Goal: Information Seeking & Learning: Learn about a topic

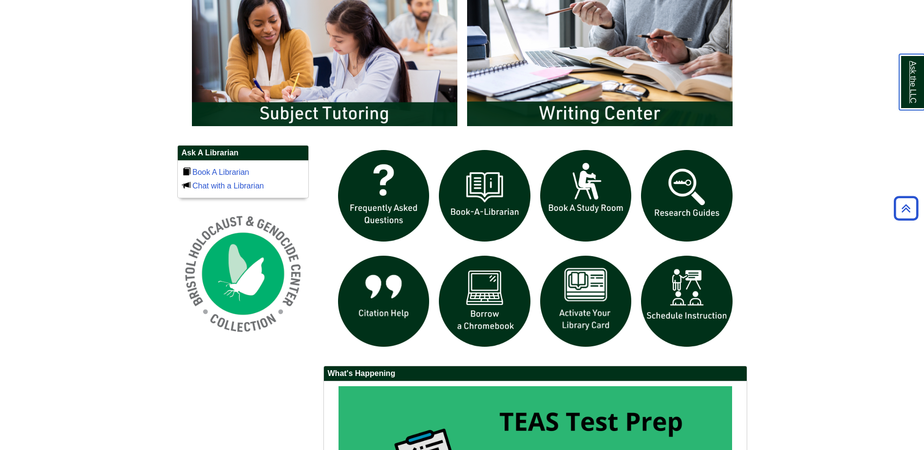
scroll to position [633, 0]
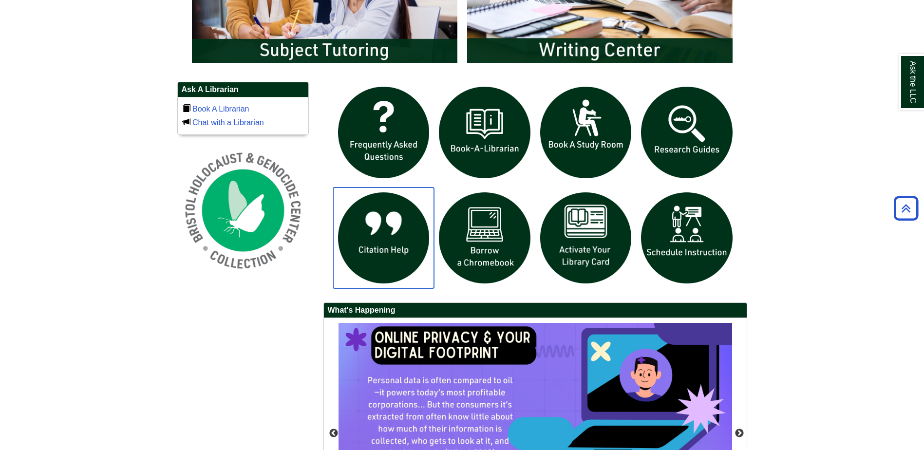
click at [389, 245] on img "slideshow" at bounding box center [383, 238] width 101 height 101
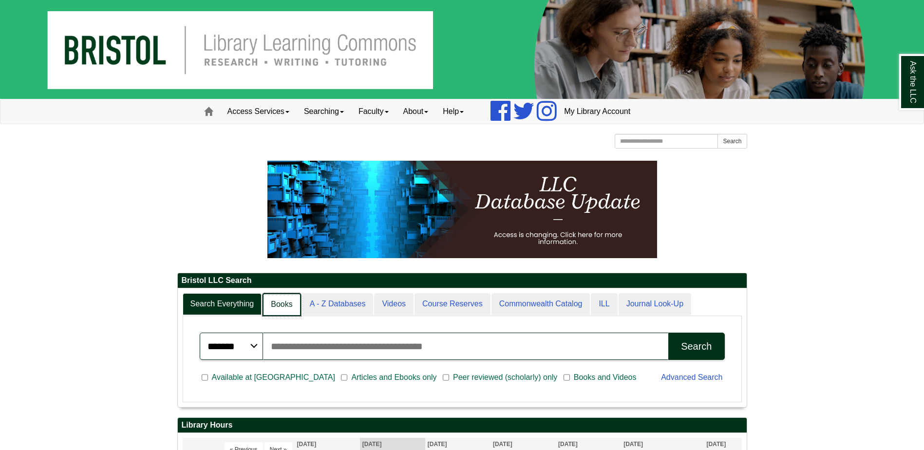
scroll to position [5, 5]
click at [284, 308] on link "Books" at bounding box center [282, 304] width 38 height 23
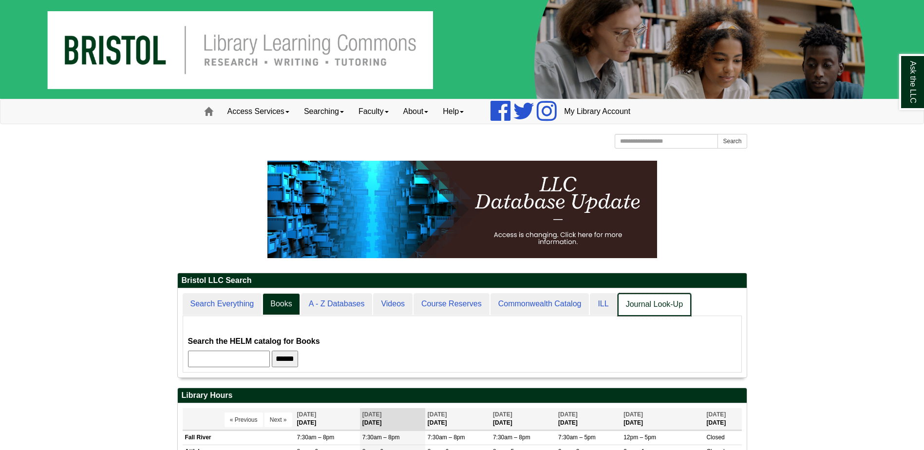
click at [643, 303] on link "Journal Look-Up" at bounding box center [655, 304] width 74 height 23
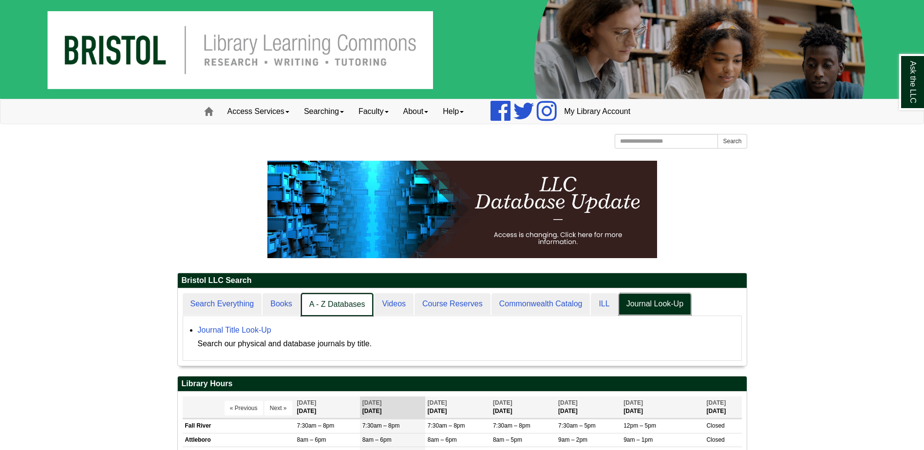
scroll to position [77, 569]
click at [202, 307] on link "Search Everything" at bounding box center [223, 304] width 80 height 23
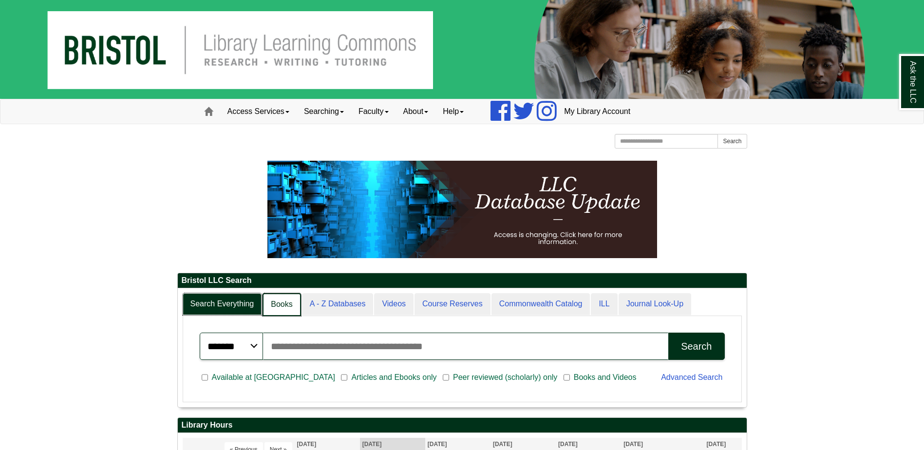
scroll to position [5, 5]
click at [295, 309] on link "Books" at bounding box center [282, 304] width 38 height 23
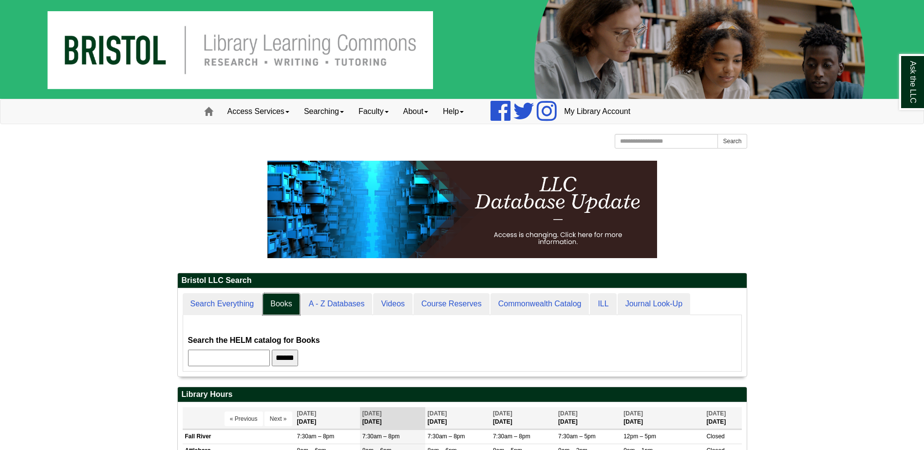
scroll to position [88, 569]
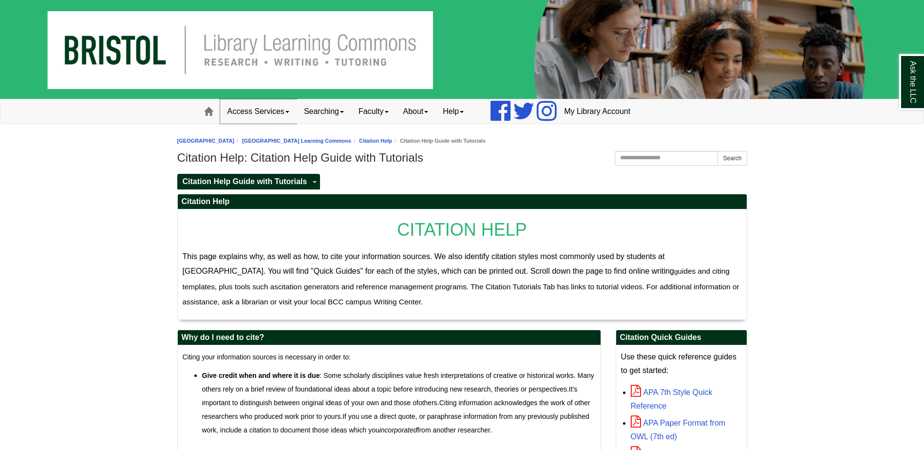
click at [287, 108] on link "Access Services" at bounding box center [258, 111] width 77 height 24
click at [344, 112] on span at bounding box center [342, 112] width 4 height 2
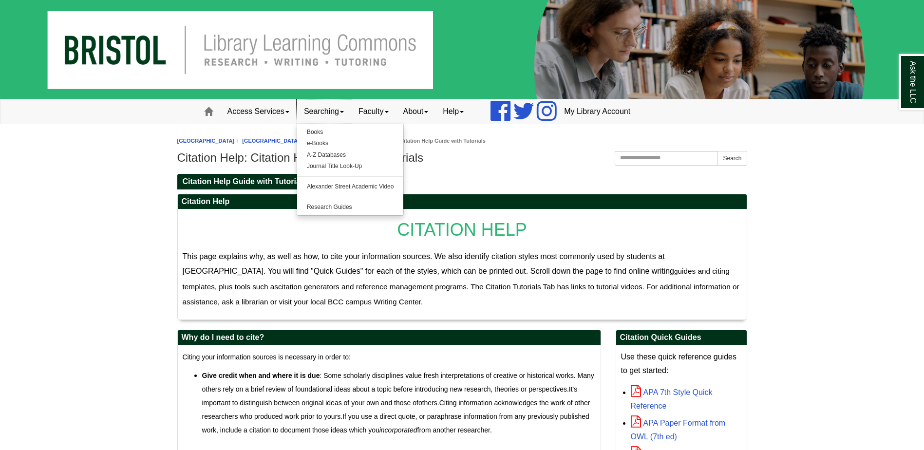
click at [344, 112] on span at bounding box center [342, 112] width 4 height 2
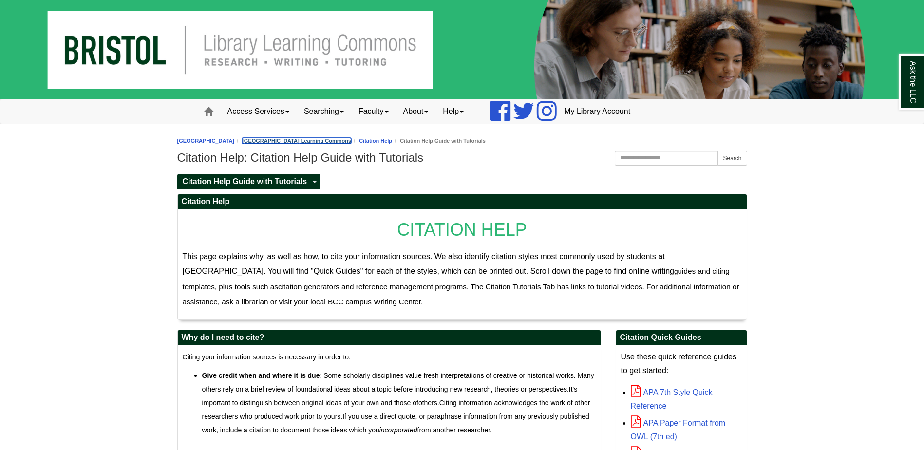
click at [304, 138] on link "[GEOGRAPHIC_DATA] Learning Commons" at bounding box center [296, 141] width 109 height 6
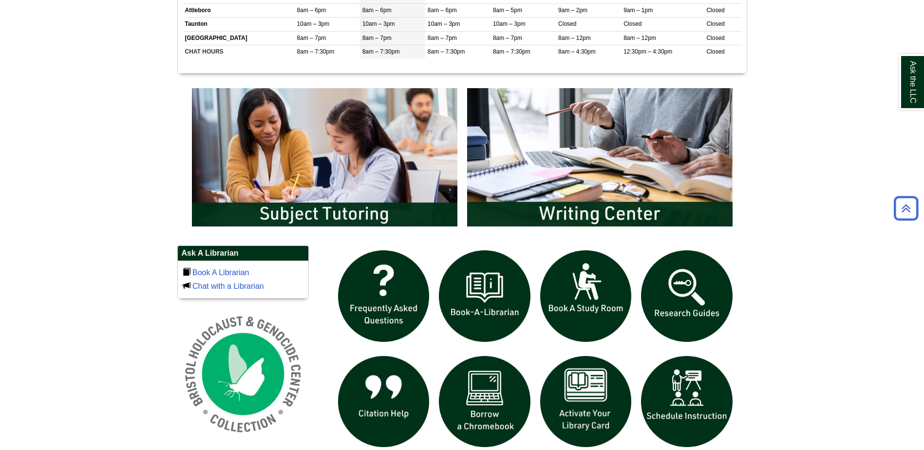
scroll to position [633, 0]
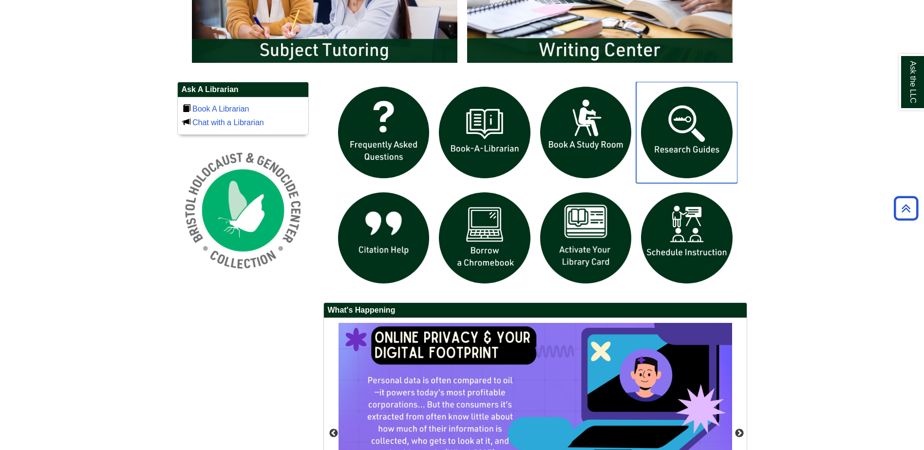
click at [696, 141] on img "slideshow" at bounding box center [686, 132] width 101 height 101
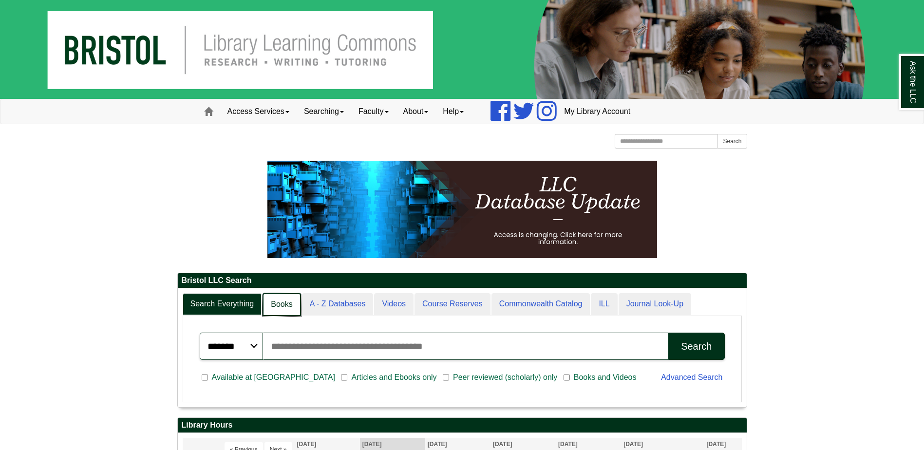
scroll to position [5, 5]
click at [282, 299] on link "Books" at bounding box center [282, 304] width 38 height 23
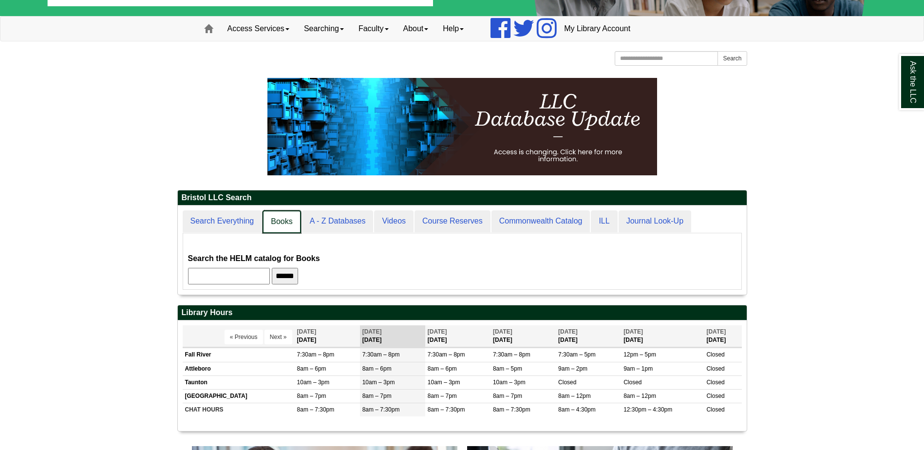
click at [275, 219] on link "Books" at bounding box center [282, 222] width 38 height 23
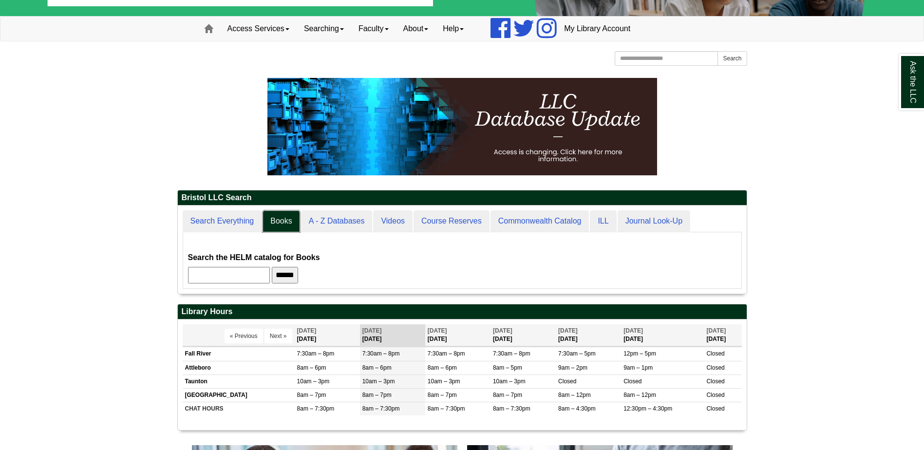
scroll to position [88, 569]
click at [251, 274] on input "text" at bounding box center [229, 275] width 82 height 17
click at [272, 267] on input "******" at bounding box center [285, 275] width 26 height 17
click at [219, 279] on input "***" at bounding box center [229, 275] width 82 height 17
type input "**********"
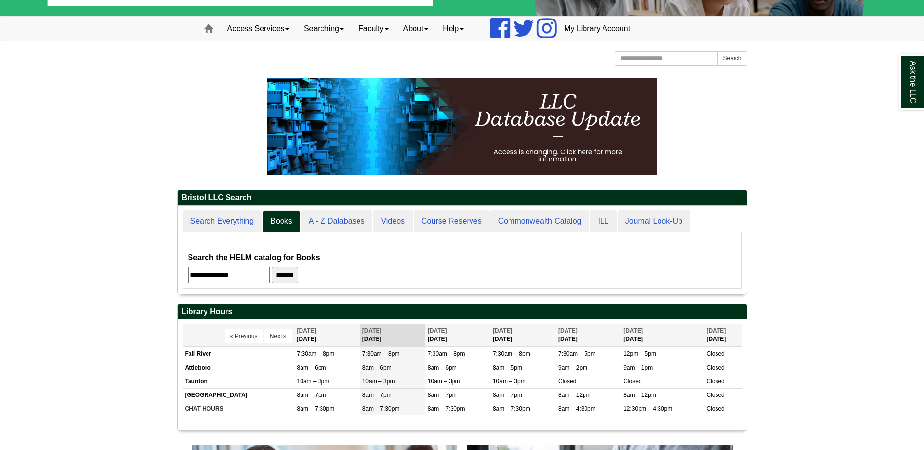
click at [272, 267] on input "******" at bounding box center [285, 275] width 26 height 17
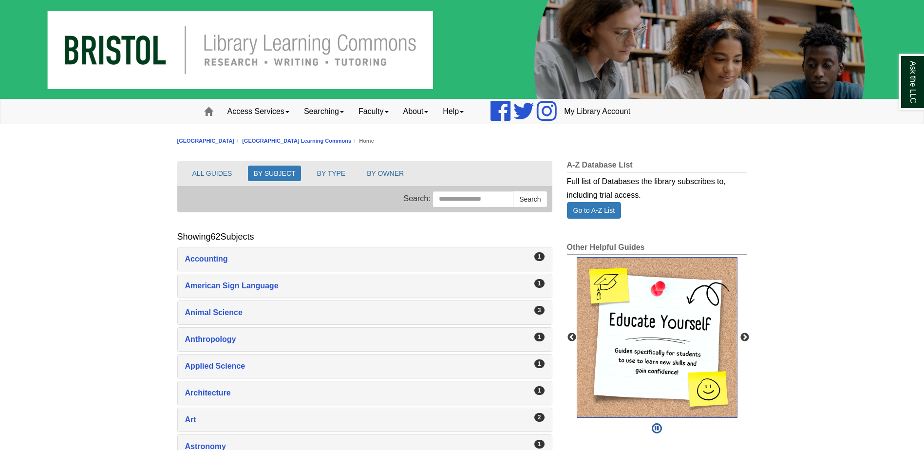
click at [652, 288] on img "slideshow" at bounding box center [657, 337] width 161 height 161
click at [642, 308] on img "slideshow" at bounding box center [657, 337] width 161 height 161
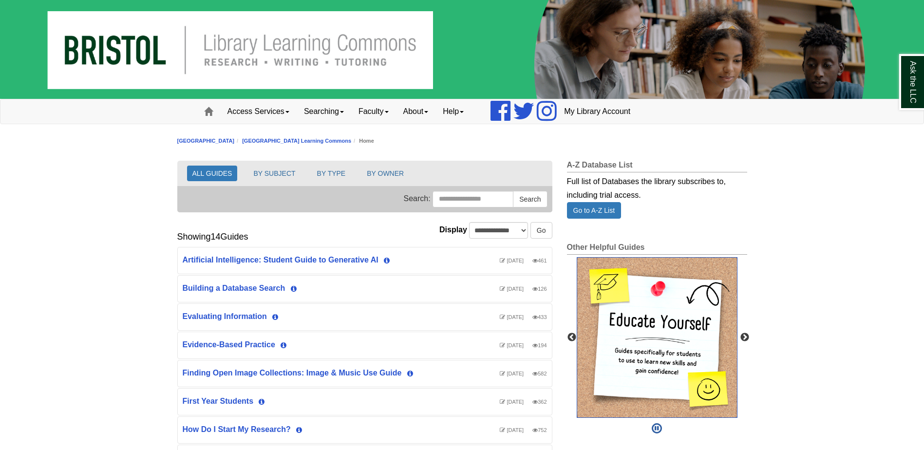
click at [655, 338] on img "slideshow" at bounding box center [657, 337] width 161 height 161
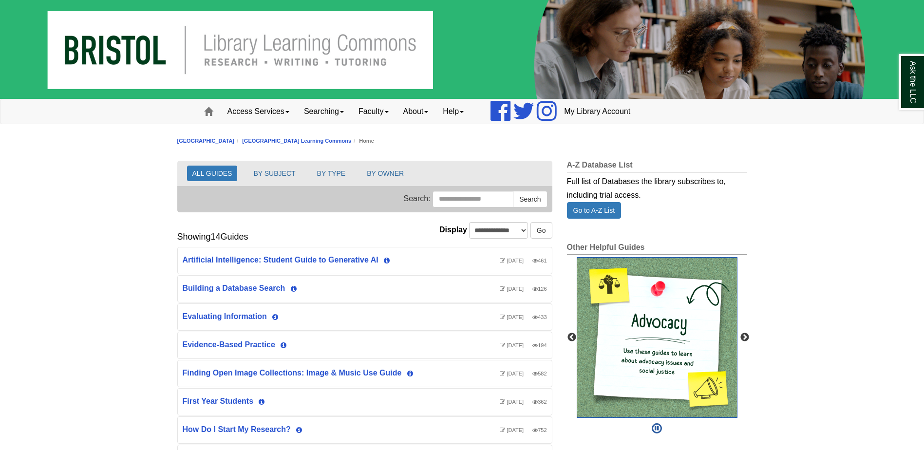
click at [693, 305] on img "slideshow" at bounding box center [657, 337] width 161 height 161
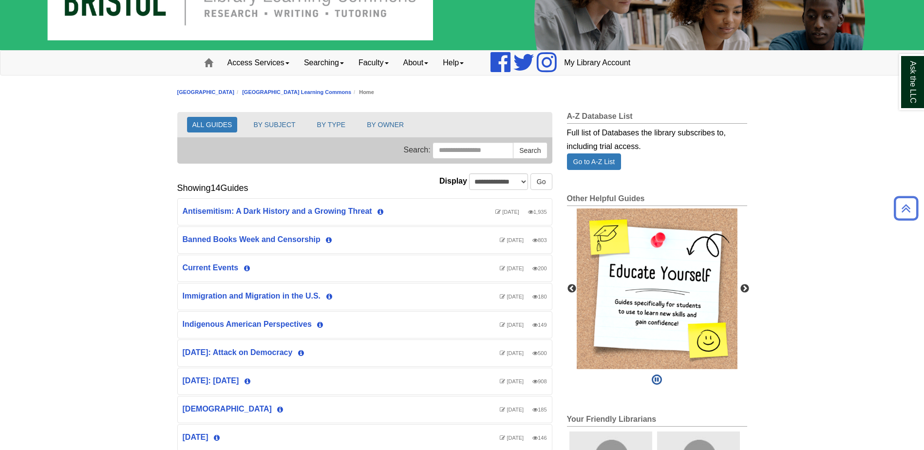
scroll to position [17, 0]
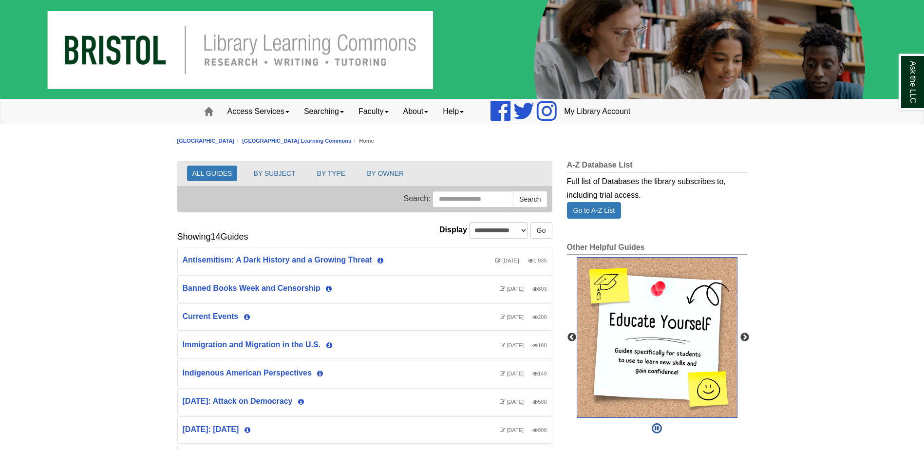
click at [633, 311] on img "slideshow" at bounding box center [657, 337] width 161 height 161
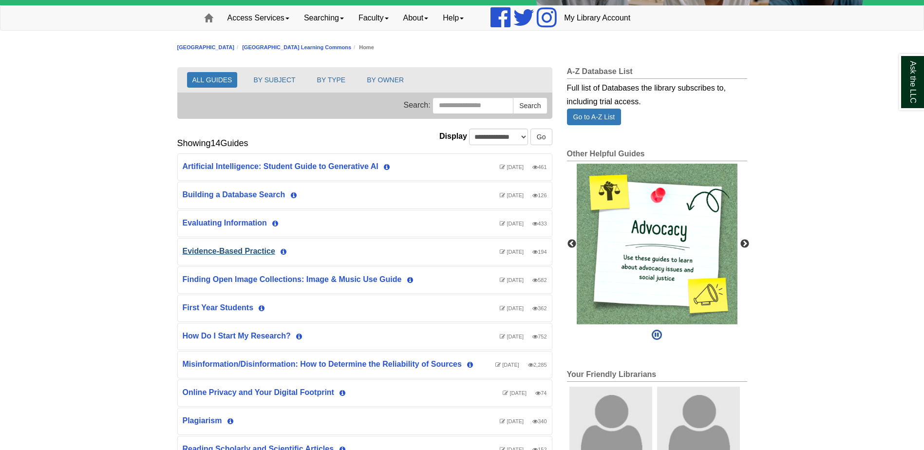
scroll to position [97, 0]
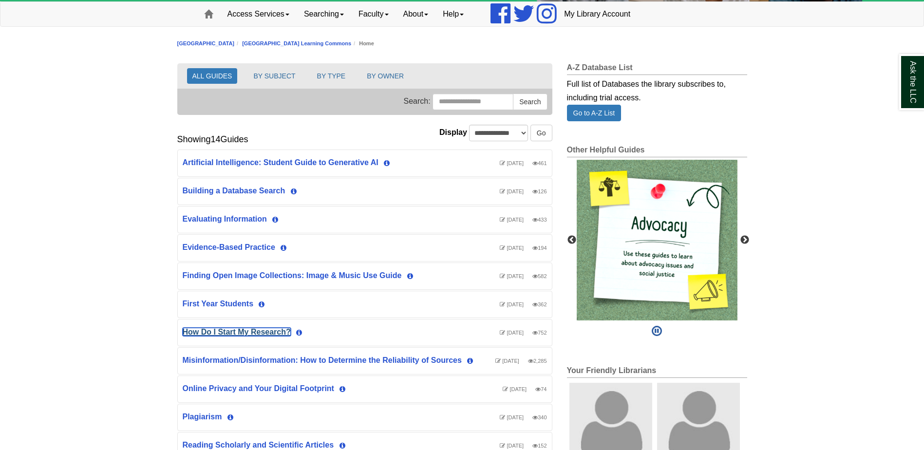
click at [246, 332] on link "How Do I Start My Research?" at bounding box center [237, 332] width 108 height 8
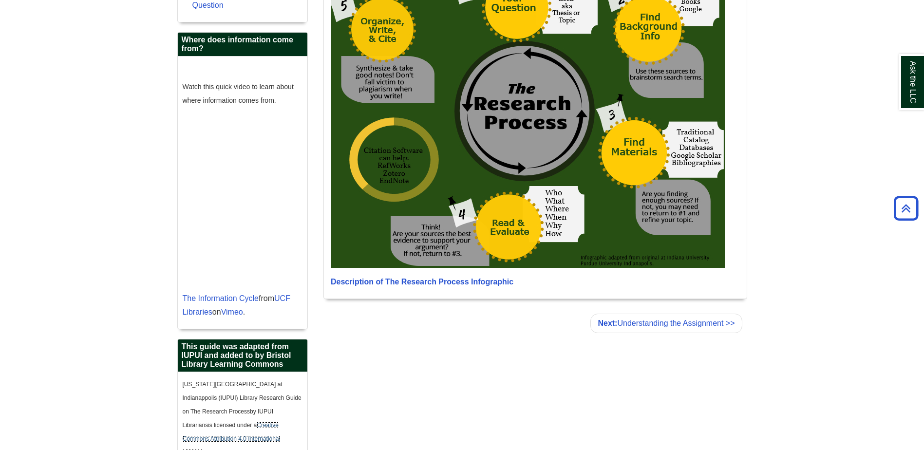
scroll to position [773, 0]
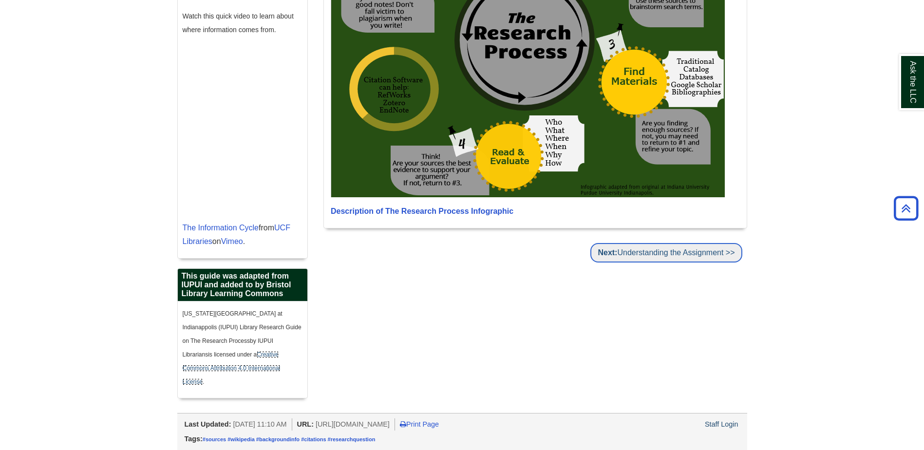
click at [667, 255] on link "Next: Understanding the Assignment >>" at bounding box center [667, 252] width 152 height 19
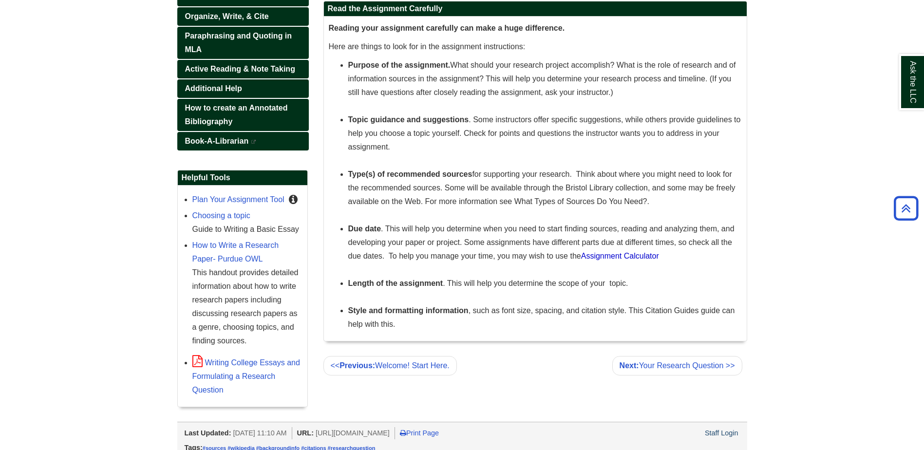
scroll to position [374, 0]
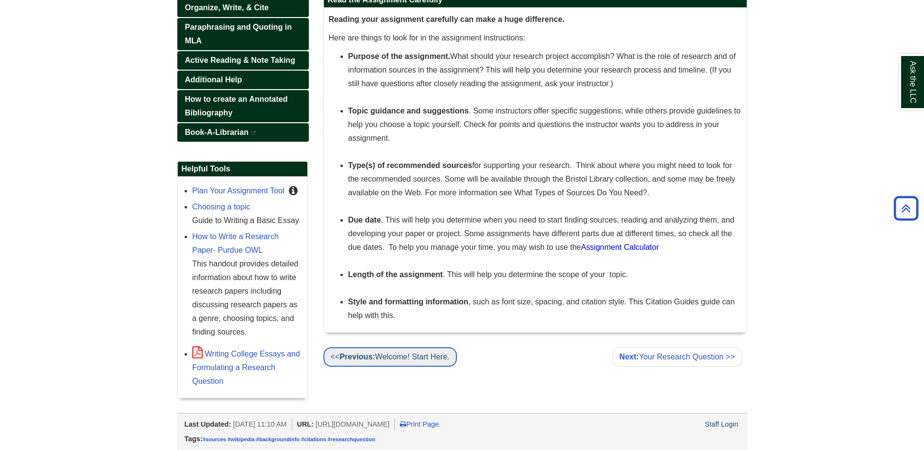
click at [434, 353] on link "<< Previous: Welcome! Start Here." at bounding box center [391, 356] width 134 height 19
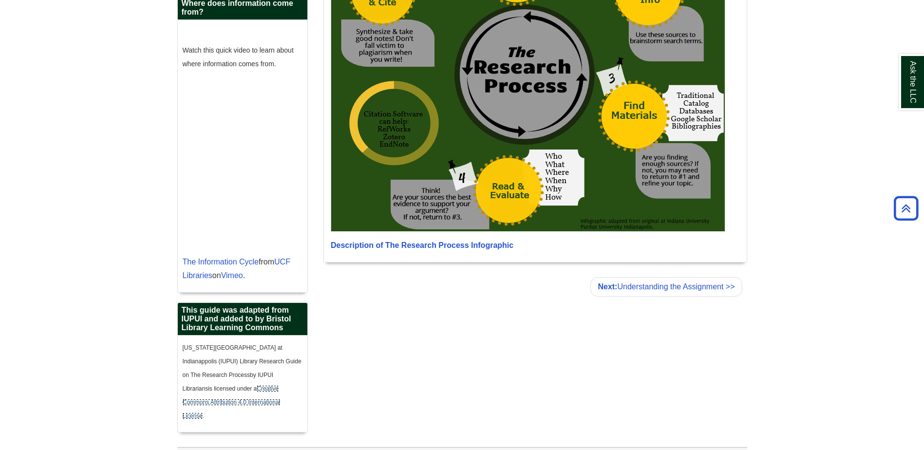
scroll to position [773, 0]
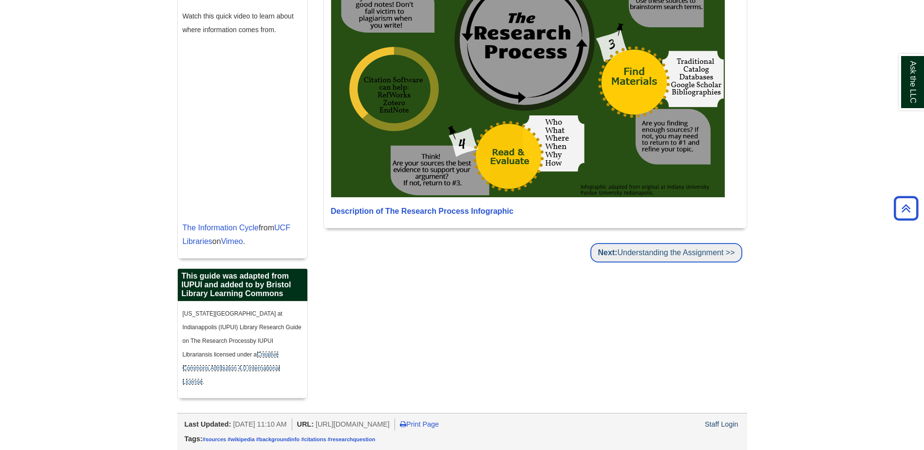
click at [711, 252] on link "Next: Understanding the Assignment >>" at bounding box center [667, 252] width 152 height 19
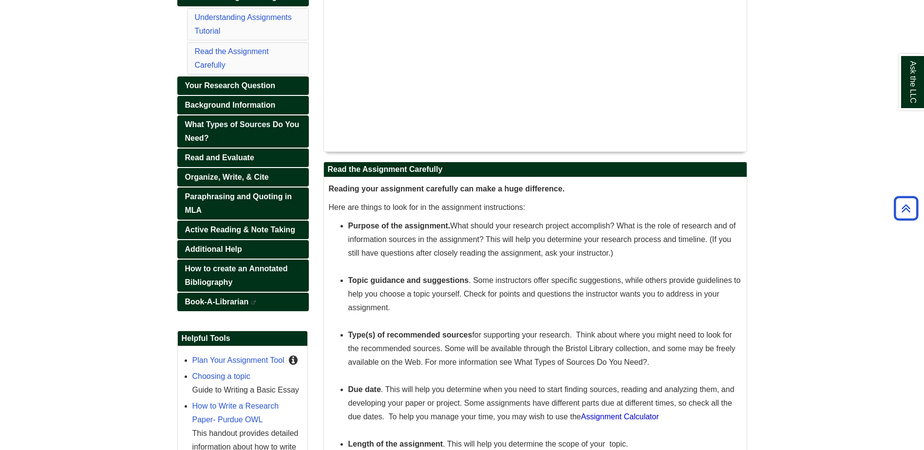
scroll to position [179, 0]
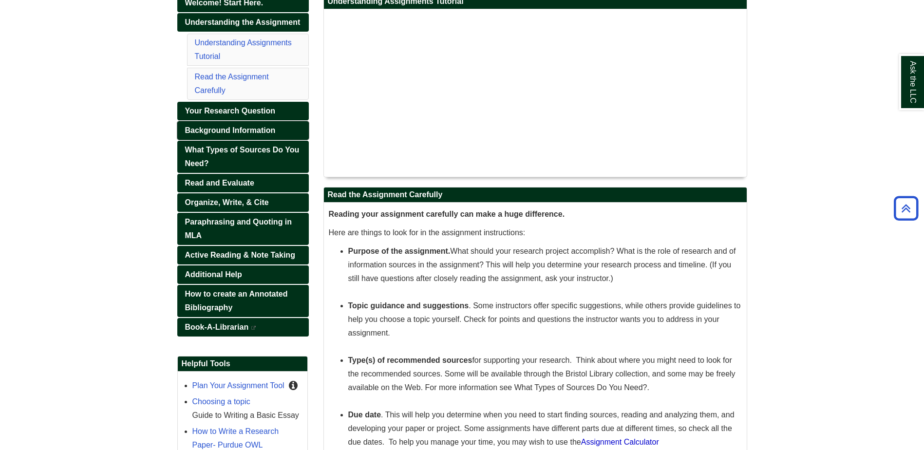
click at [206, 128] on span "Background Information" at bounding box center [230, 130] width 91 height 8
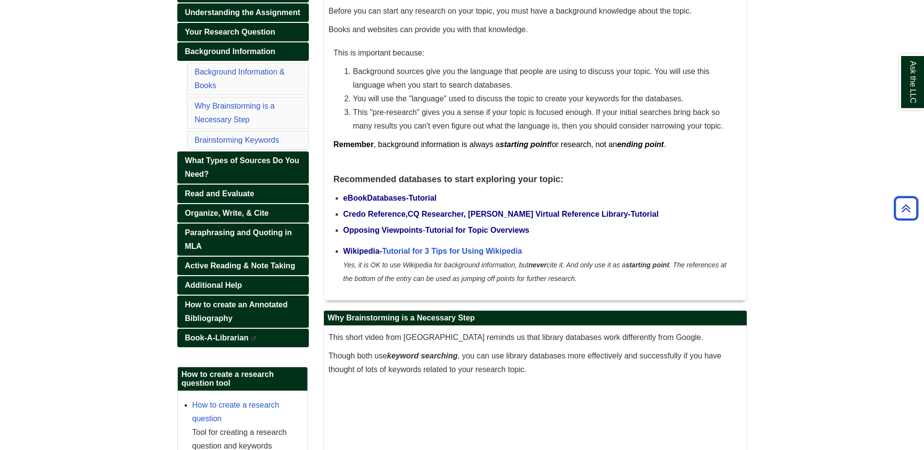
scroll to position [135, 0]
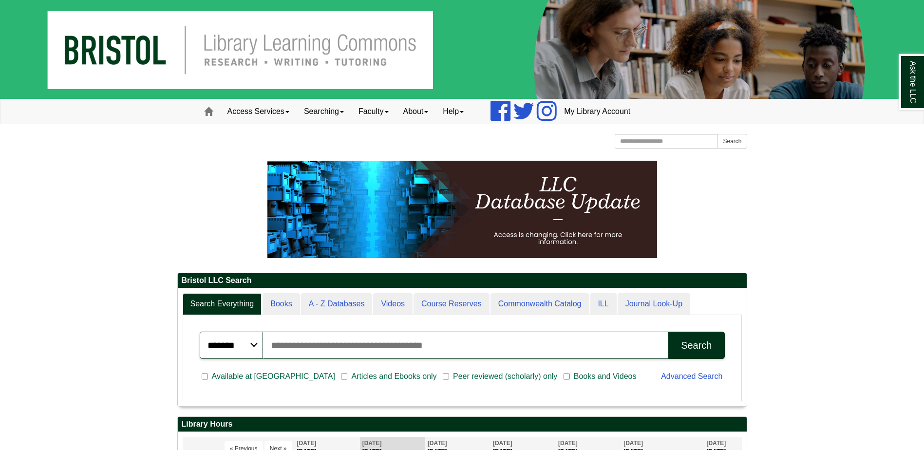
scroll to position [117, 569]
click at [347, 377] on span "Articles and Ebooks only" at bounding box center [393, 377] width 93 height 12
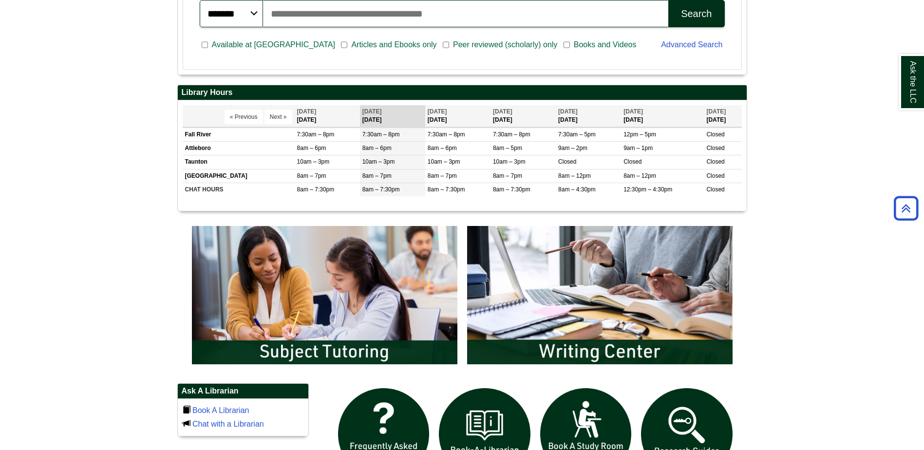
scroll to position [0, 0]
